Goal: Navigation & Orientation: Find specific page/section

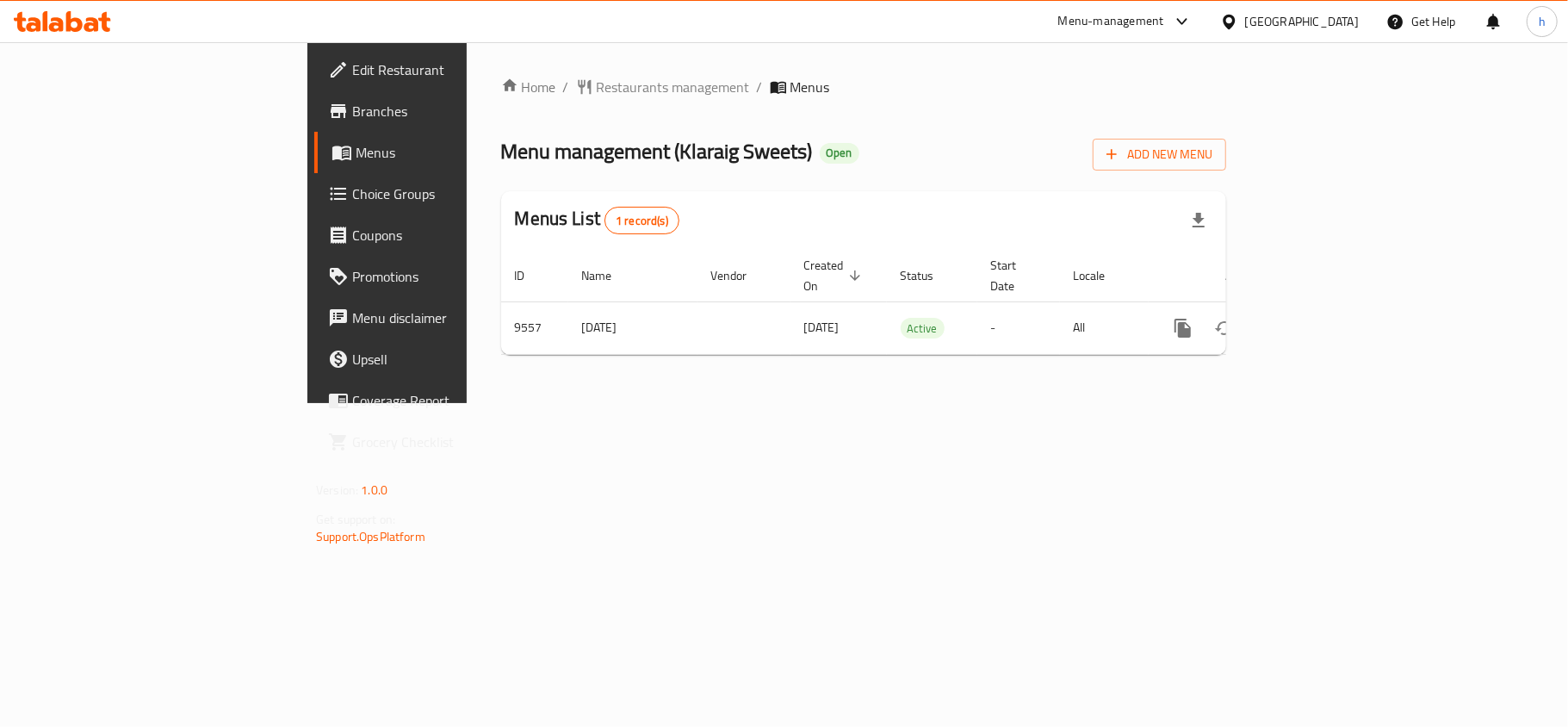
click at [868, 104] on div "Home / Restaurants management / Menus Menu management ( Klaraig Sweets ) Open A…" at bounding box center [864, 222] width 725 height 292
click at [876, 123] on div "Home / Restaurants management / Menus Menu management ( Klaraig Sweets ) Open A…" at bounding box center [864, 222] width 725 height 292
click at [896, 116] on div "Home / Restaurants management / Menus Menu management ( Klaraig Sweets ) Open A…" at bounding box center [864, 222] width 725 height 292
click at [859, 45] on div "Home / Restaurants management / Menus Menu management ( Klaraig Sweets ) Open A…" at bounding box center [863, 222] width 794 height 361
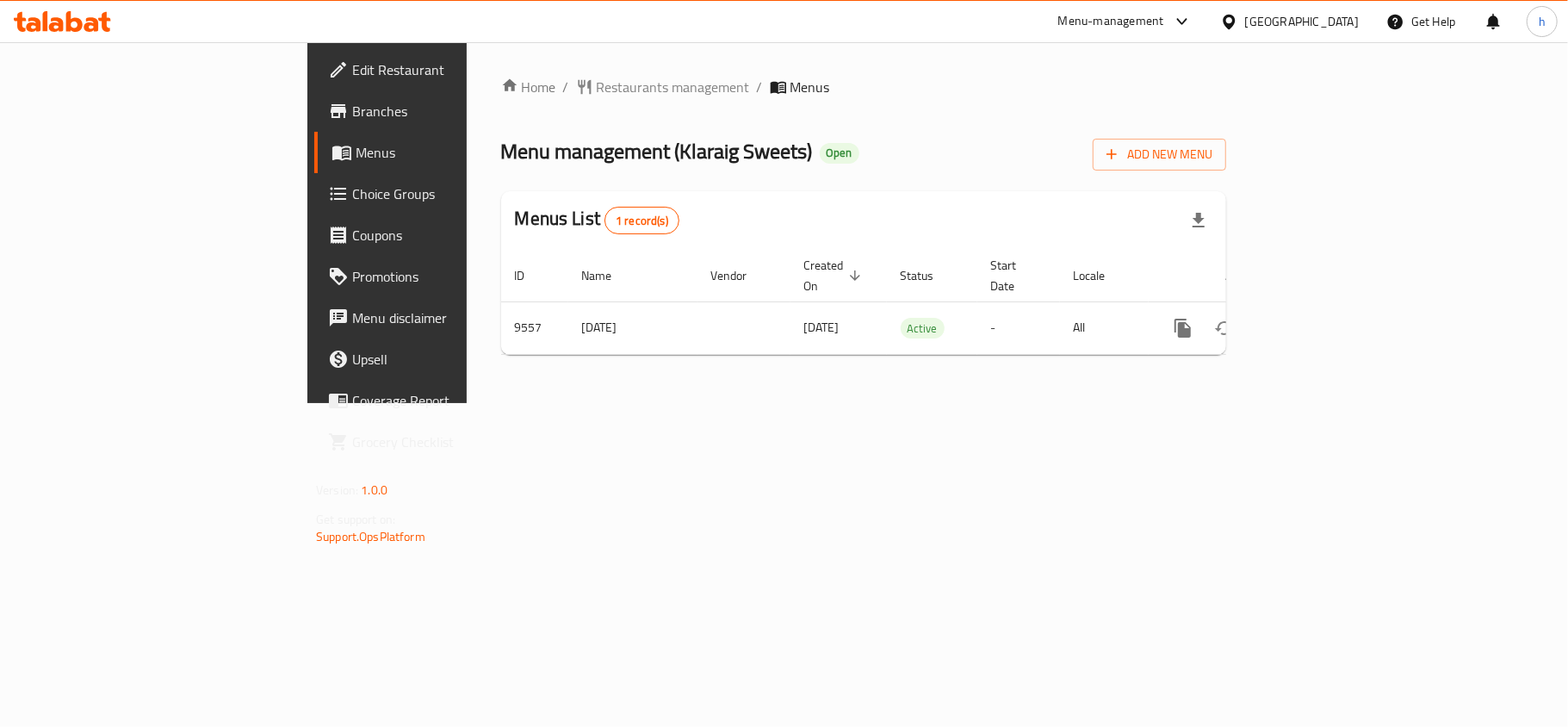
drag, startPoint x: 1362, startPoint y: 125, endPoint x: 1238, endPoint y: 56, distance: 141.9
click at [1227, 125] on div "Home / Restaurants management / Menus Menu management ( Klaraig Sweets ) Open A…" at bounding box center [864, 222] width 725 height 292
click at [1332, 14] on div "[GEOGRAPHIC_DATA]" at bounding box center [1302, 21] width 114 height 19
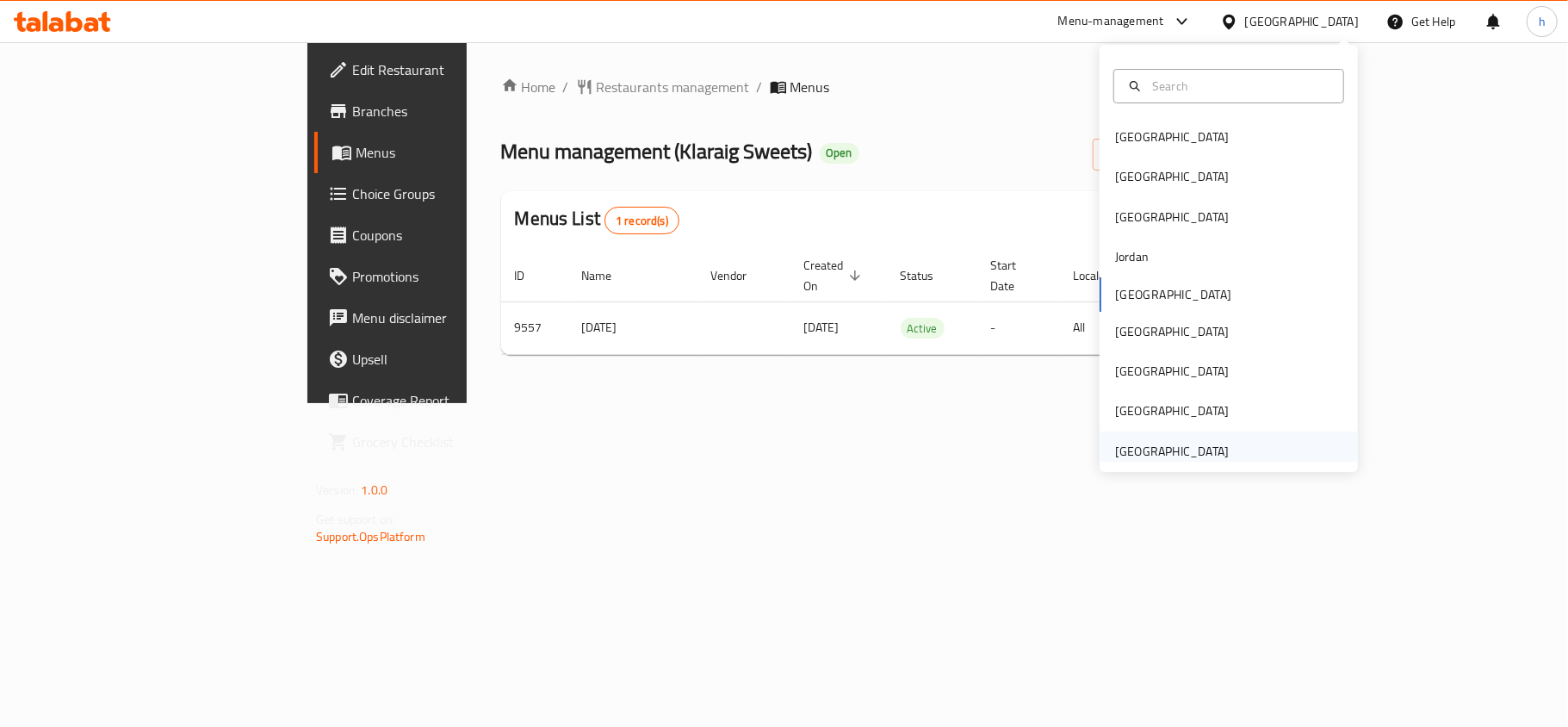
click at [1185, 453] on div "[GEOGRAPHIC_DATA]" at bounding box center [1172, 451] width 114 height 19
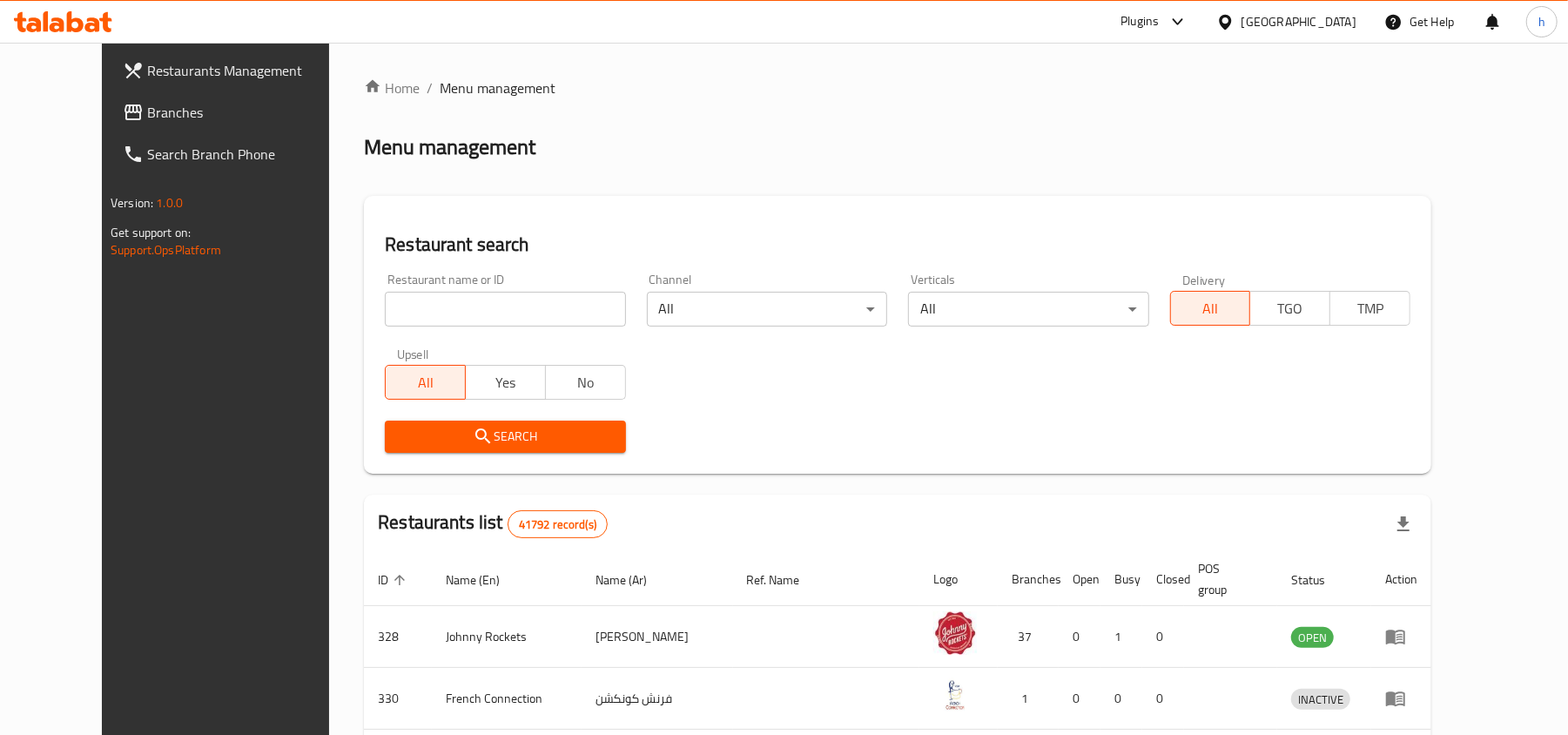
click at [147, 104] on span "Branches" at bounding box center [249, 111] width 203 height 21
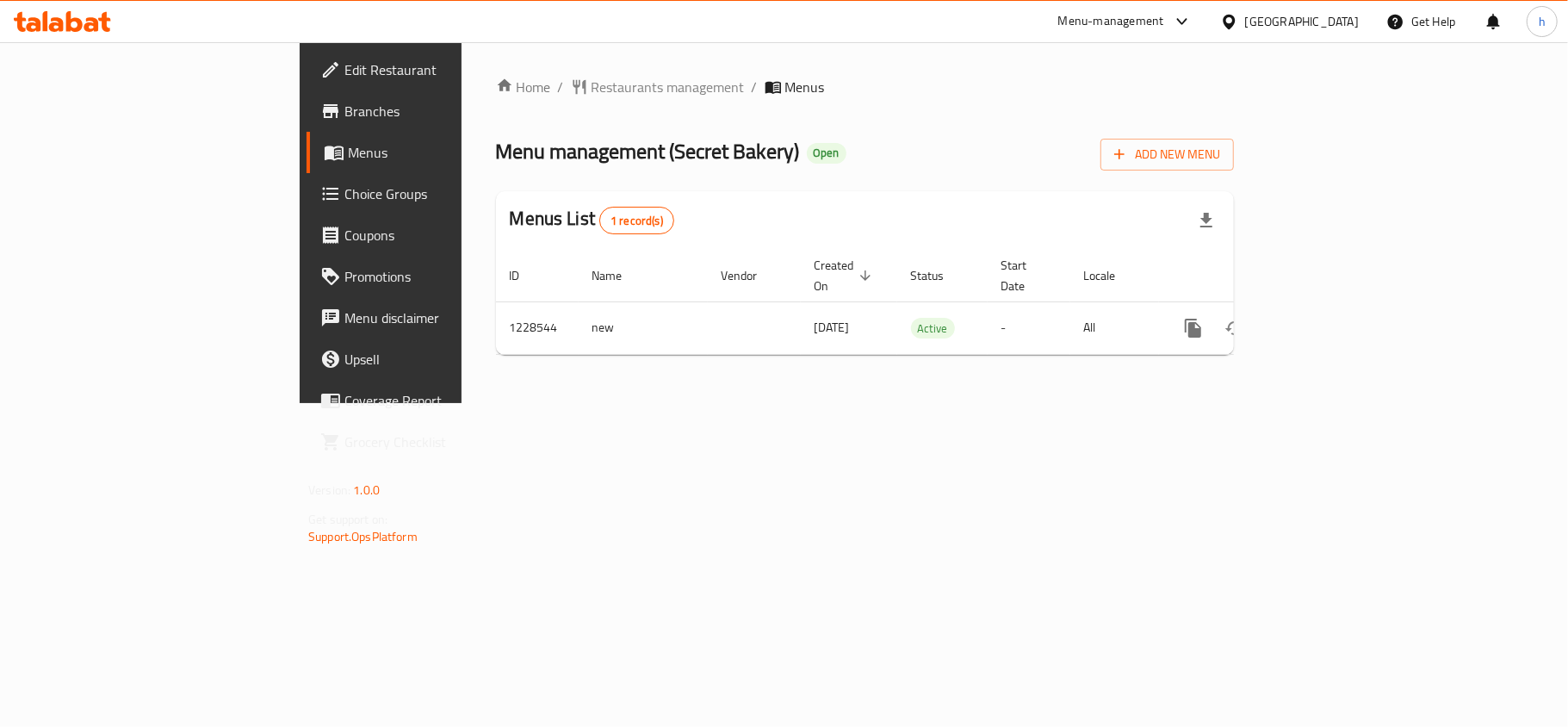
click at [1268, 69] on div "Home / Restaurants management / Menus Menu management ( Secret Bakery ) Open Ad…" at bounding box center [865, 222] width 807 height 361
click at [84, 39] on div "Menu-management United Arab Emirates Get Help h" at bounding box center [784, 21] width 1568 height 42
click at [88, 14] on icon at bounding box center [62, 21] width 97 height 20
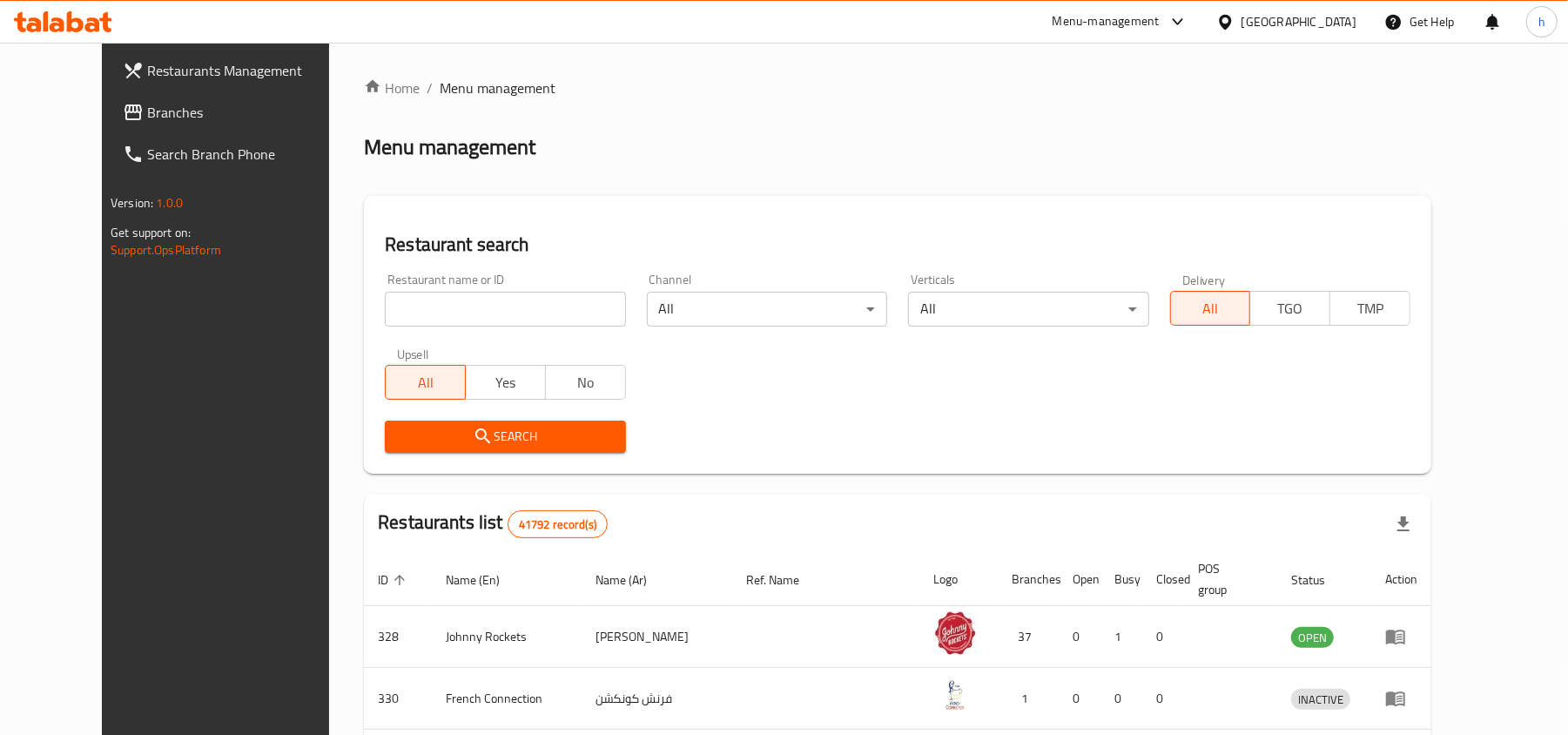
drag, startPoint x: 61, startPoint y: 109, endPoint x: 7, endPoint y: 129, distance: 57.6
click at [147, 109] on span "Branches" at bounding box center [249, 111] width 203 height 21
